Goal: Use online tool/utility: Utilize a website feature to perform a specific function

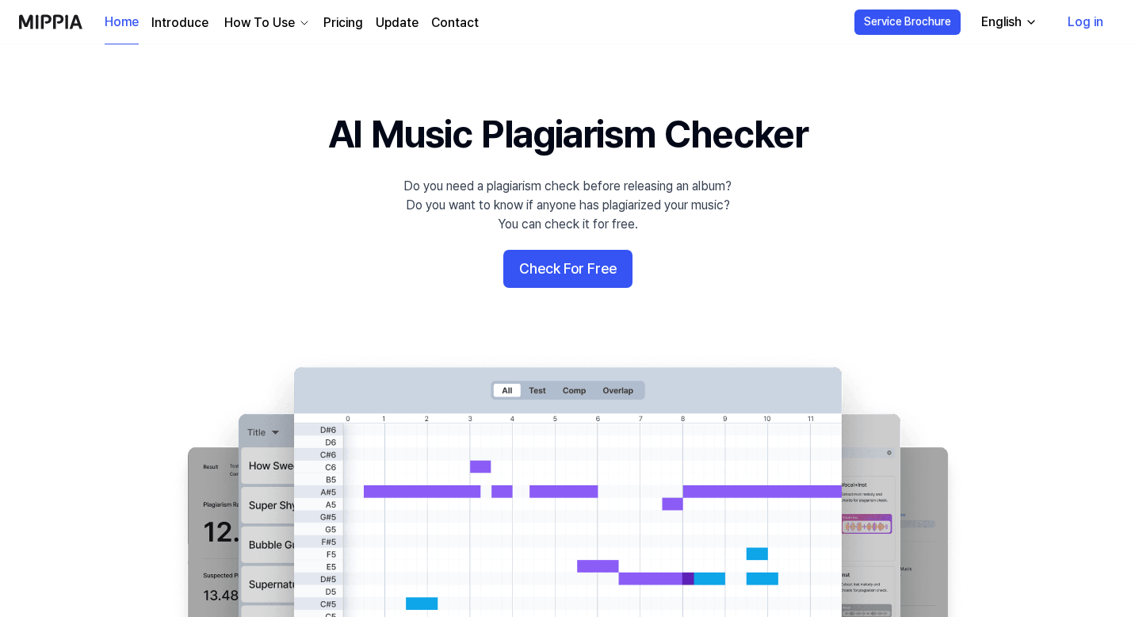
click at [569, 266] on button "Check For Free" at bounding box center [567, 269] width 129 height 38
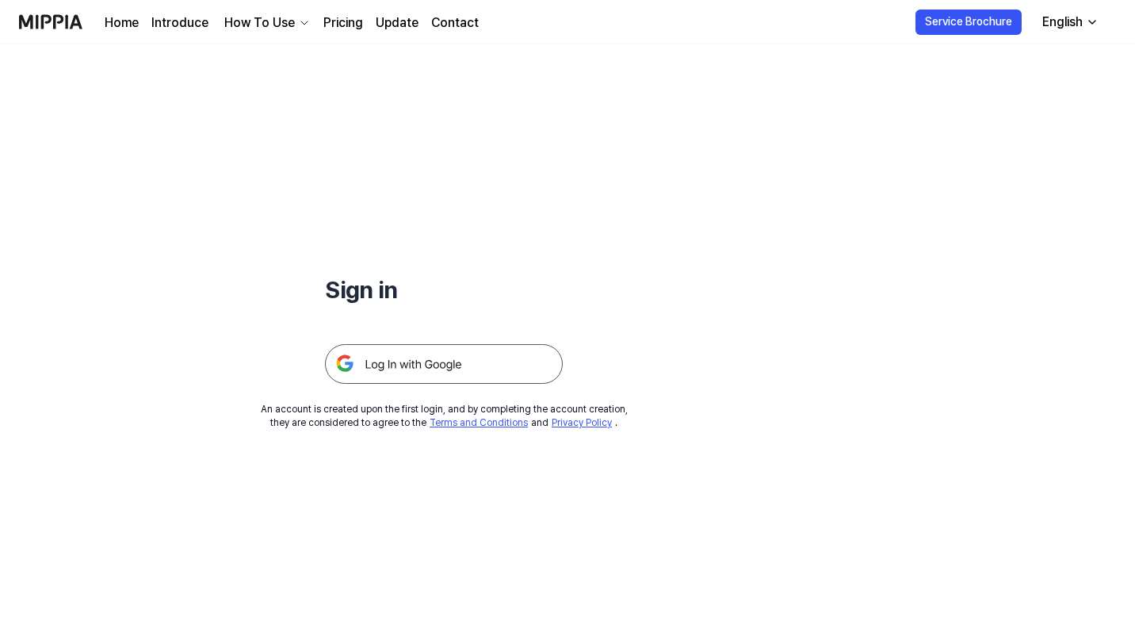
click at [486, 366] on img at bounding box center [444, 364] width 238 height 40
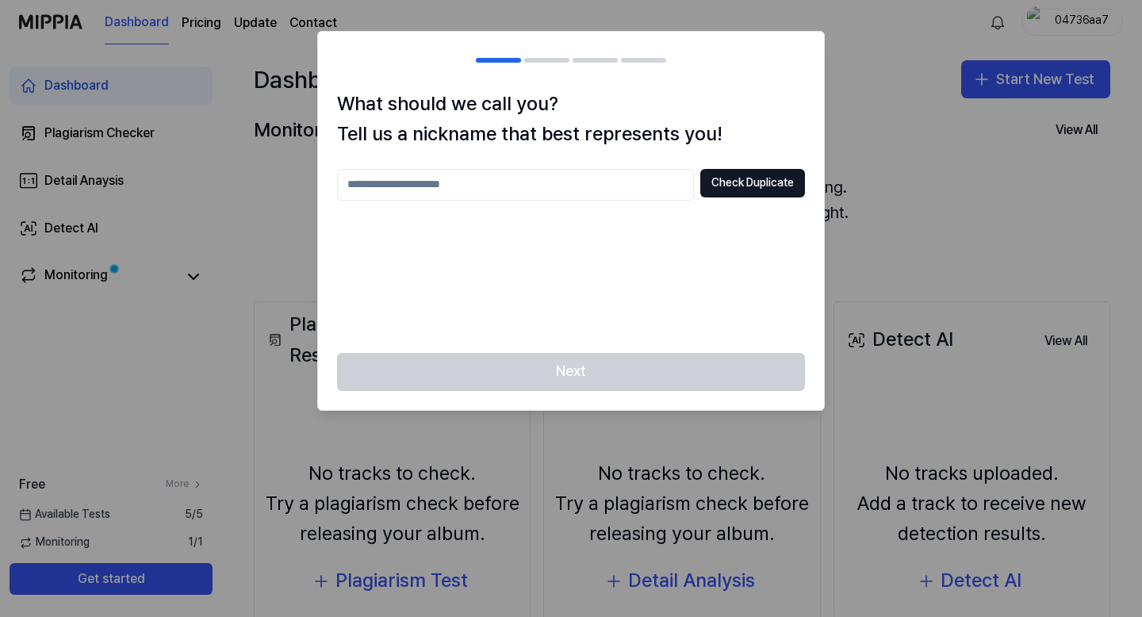
click at [611, 174] on input "text" at bounding box center [515, 185] width 357 height 32
type input "******"
click at [781, 172] on button "Check Duplicate" at bounding box center [752, 183] width 105 height 29
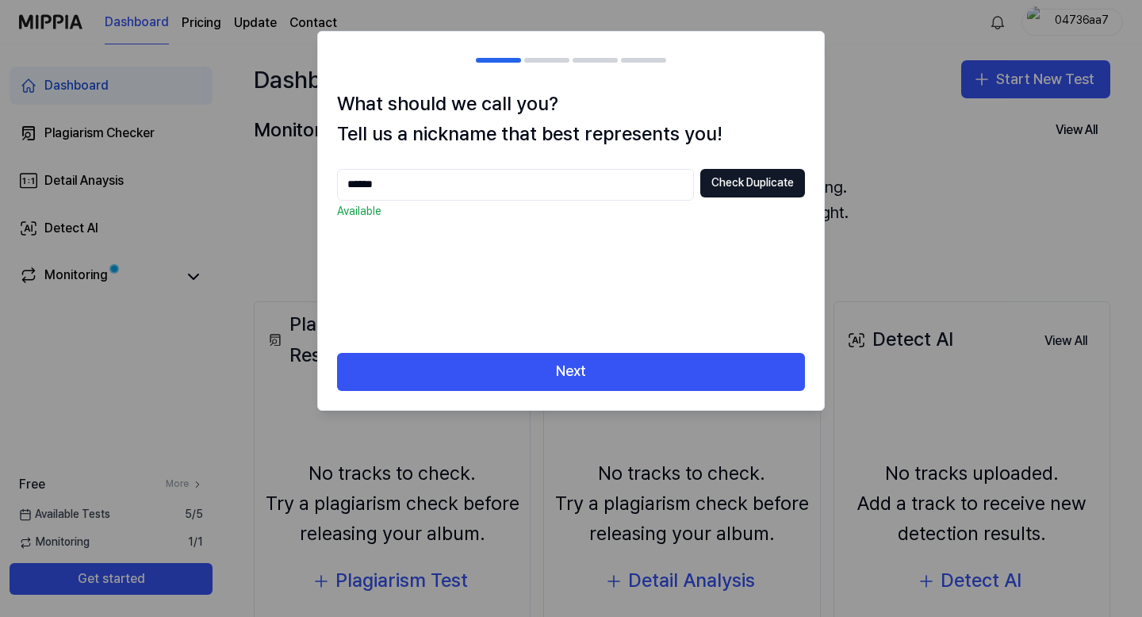
click at [652, 351] on div "What should we call you? Tell us a nickname that best represents you! ****** Ch…" at bounding box center [571, 221] width 506 height 264
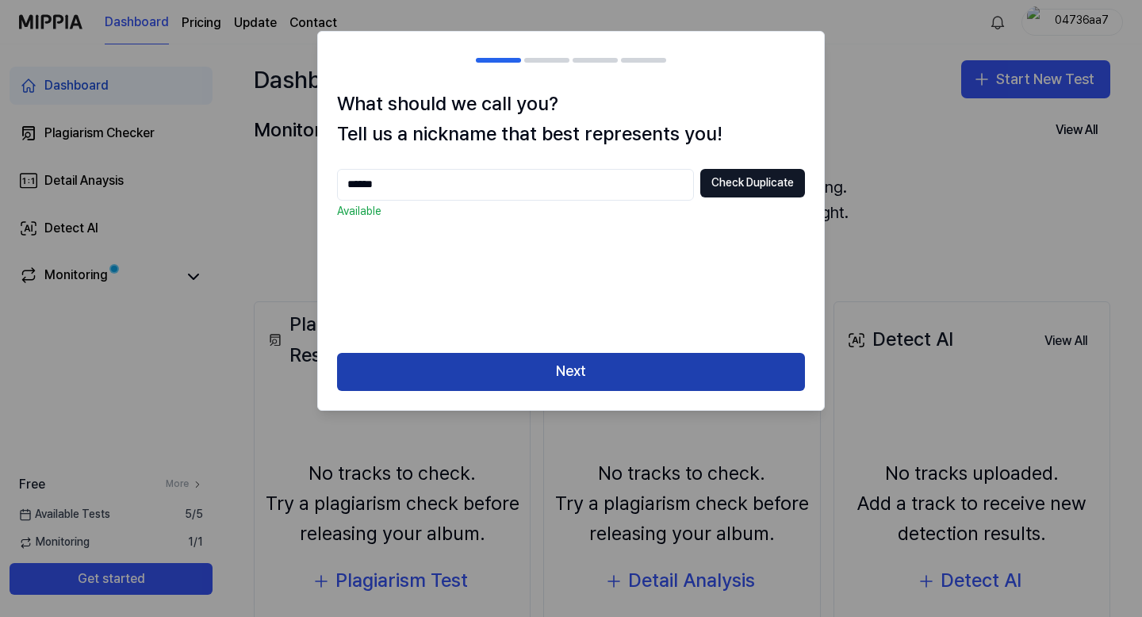
click at [651, 360] on button "Next" at bounding box center [571, 372] width 468 height 38
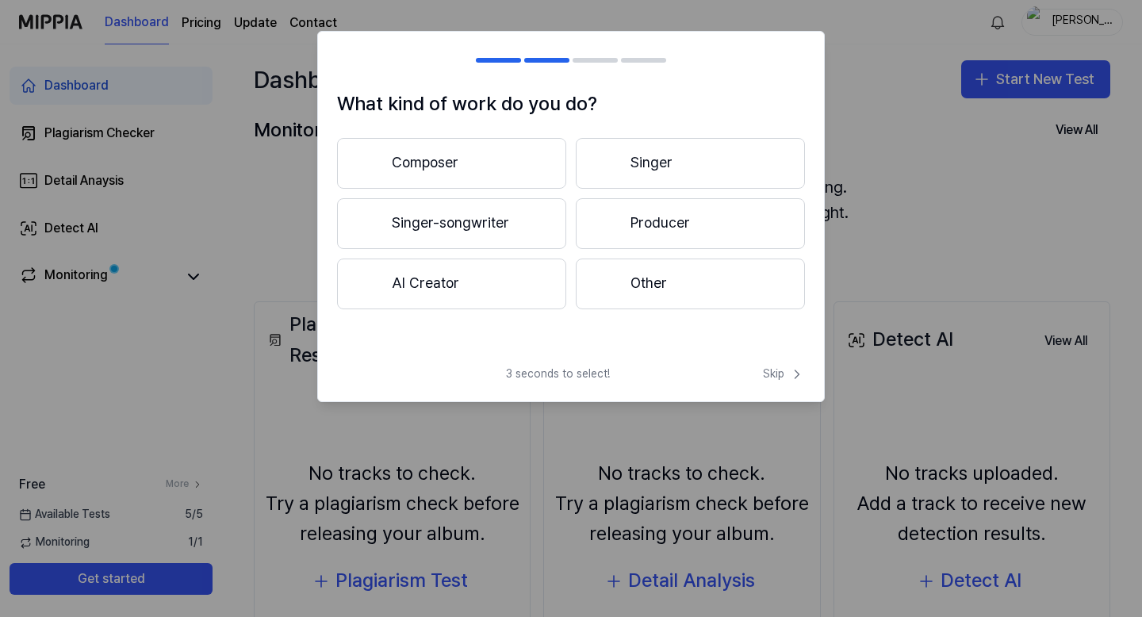
click at [501, 293] on button "AI Creator" at bounding box center [451, 283] width 229 height 51
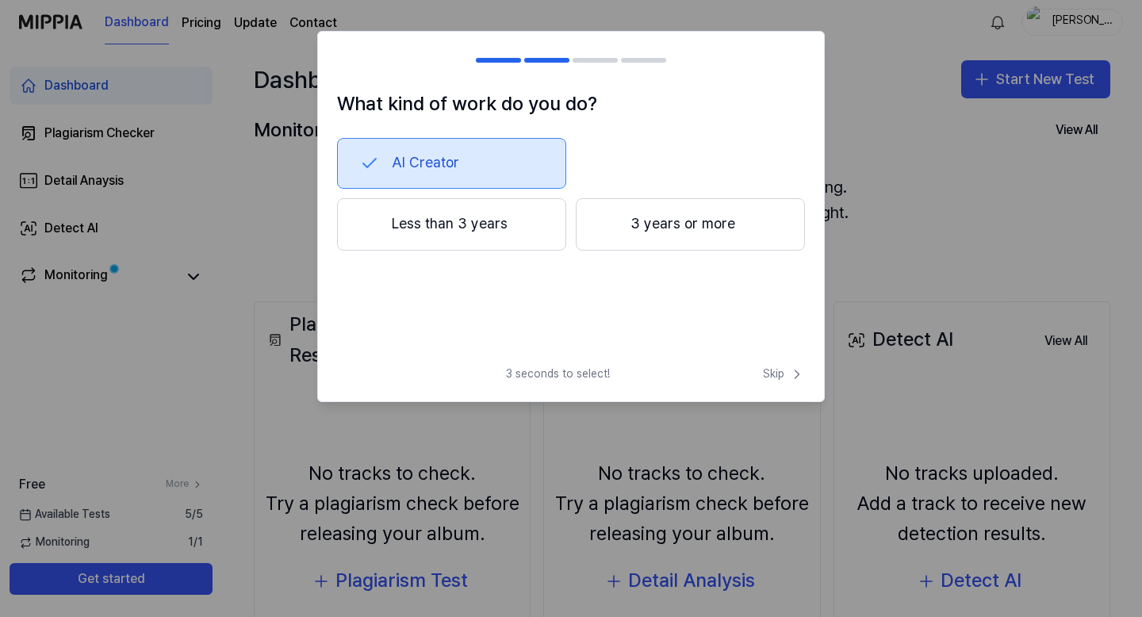
click at [502, 237] on button "Less than 3 years" at bounding box center [451, 224] width 229 height 52
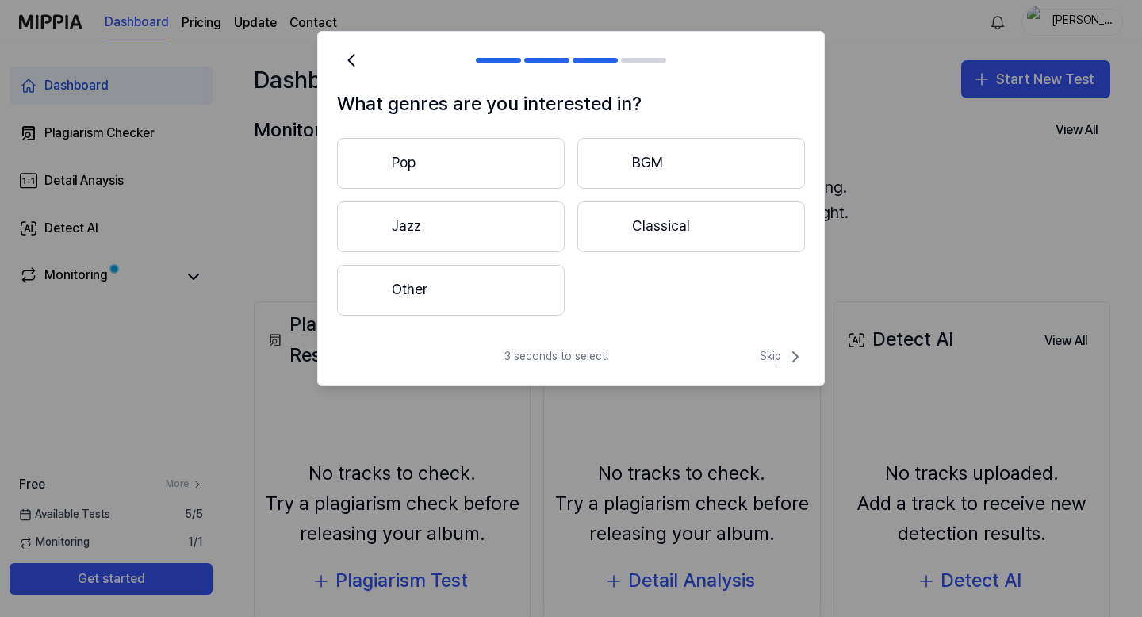
click at [512, 197] on div "Pop BGM Jazz Classical Other" at bounding box center [571, 227] width 468 height 178
click at [512, 216] on button "Jazz" at bounding box center [451, 226] width 228 height 51
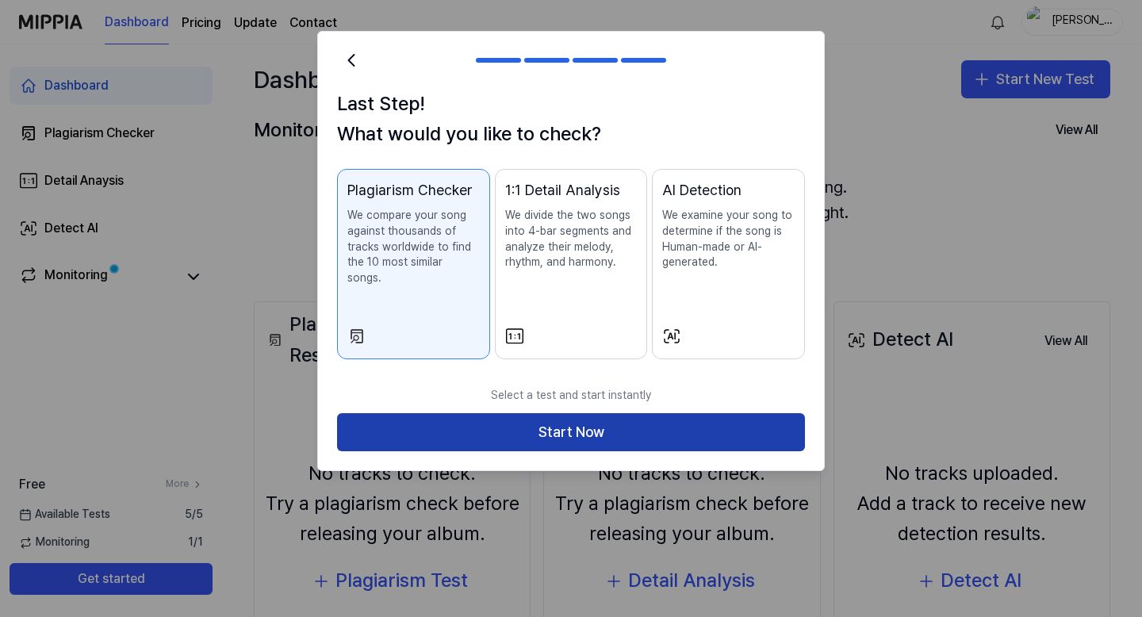
click at [599, 416] on button "Start Now" at bounding box center [571, 432] width 468 height 38
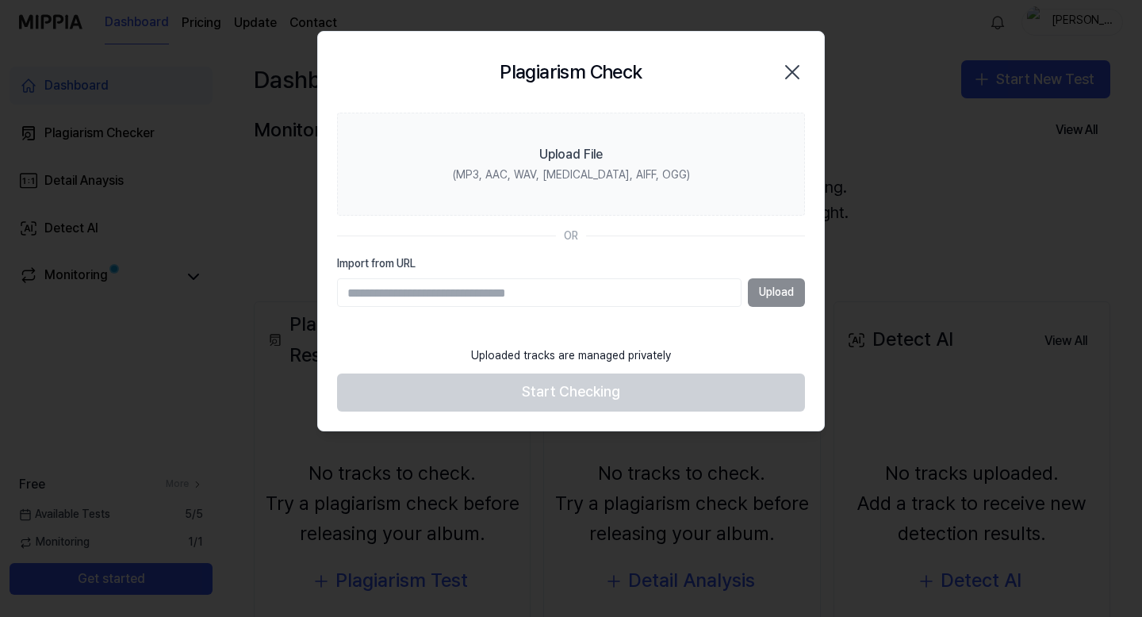
click at [794, 70] on icon "button" at bounding box center [791, 71] width 25 height 25
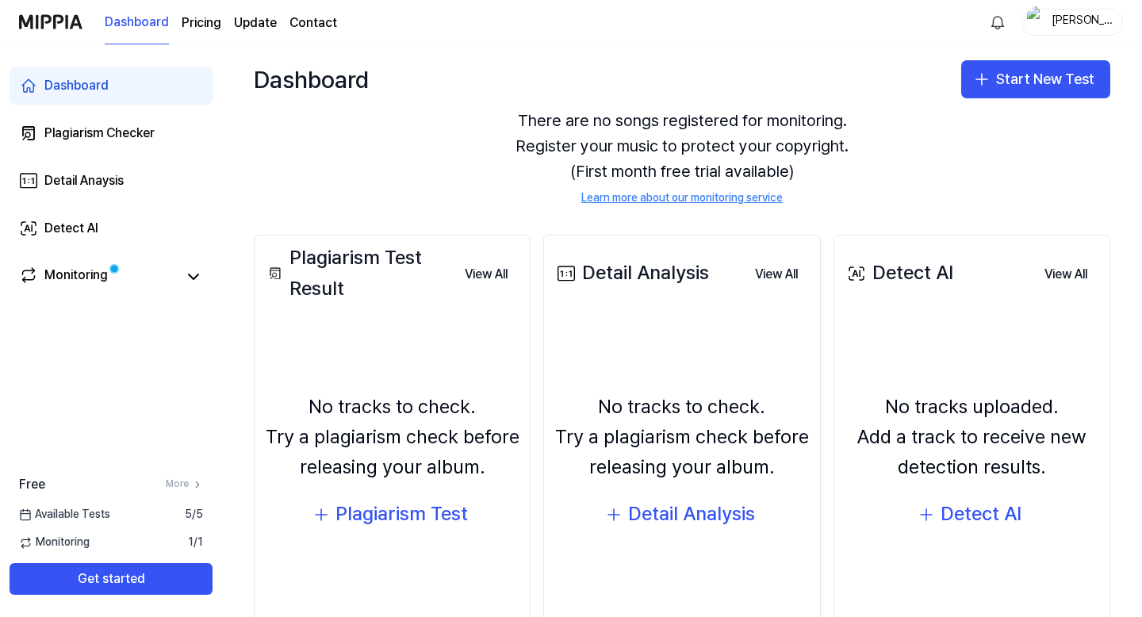
scroll to position [67, 0]
click at [147, 133] on div "Plagiarism Checker" at bounding box center [99, 133] width 110 height 19
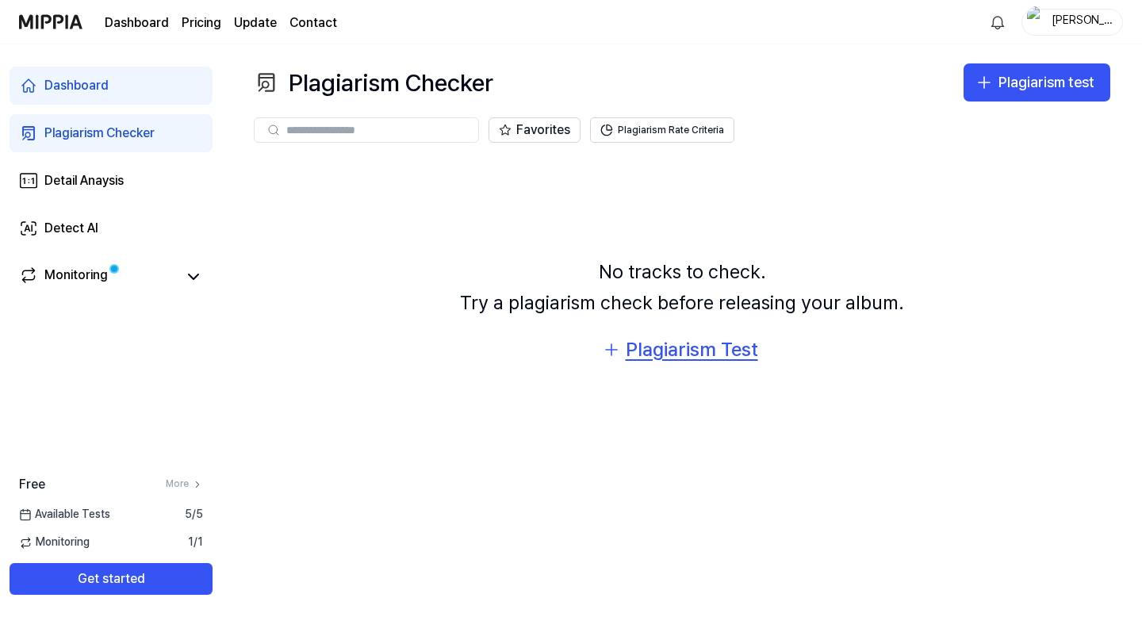
click at [670, 343] on div "Plagiarism Test" at bounding box center [692, 350] width 132 height 30
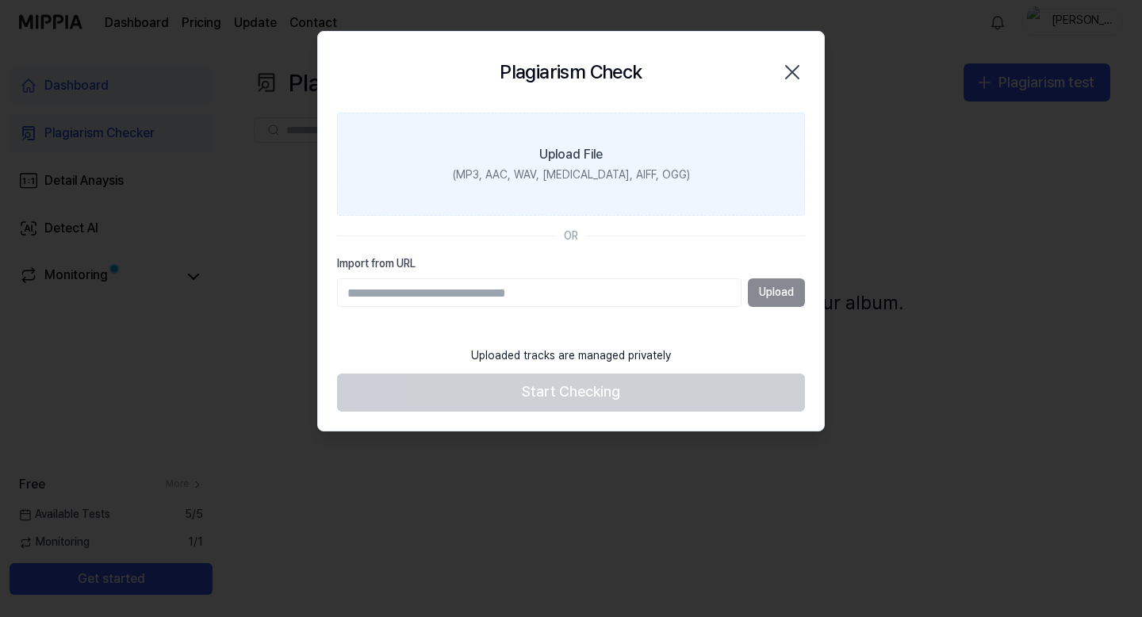
click at [600, 170] on div "(MP3, AAC, WAV, FLAC, AIFF, OGG)" at bounding box center [571, 175] width 237 height 16
click at [0, 0] on input "Upload File (MP3, AAC, WAV, FLAC, AIFF, OGG)" at bounding box center [0, 0] width 0 height 0
